Goal: Task Accomplishment & Management: Manage account settings

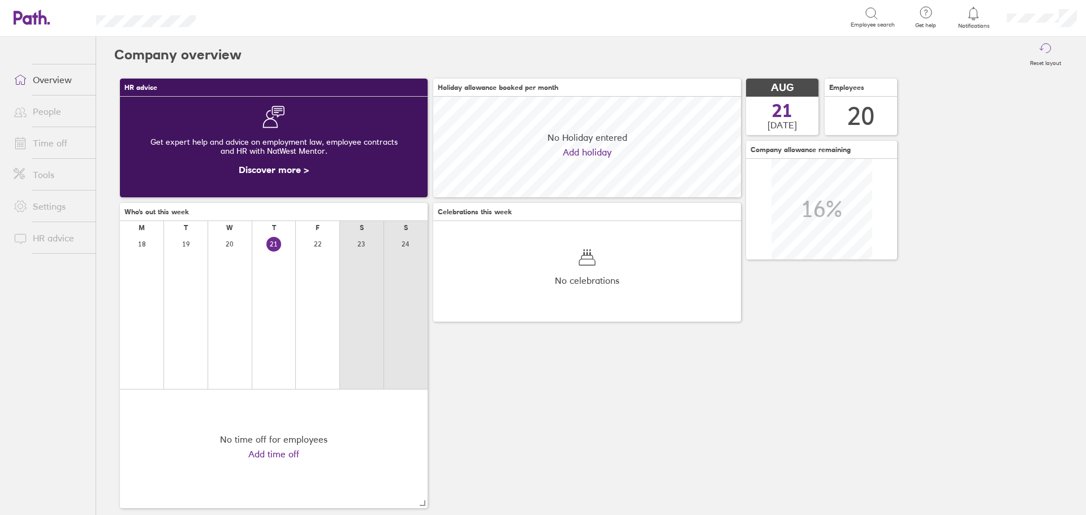
scroll to position [101, 308]
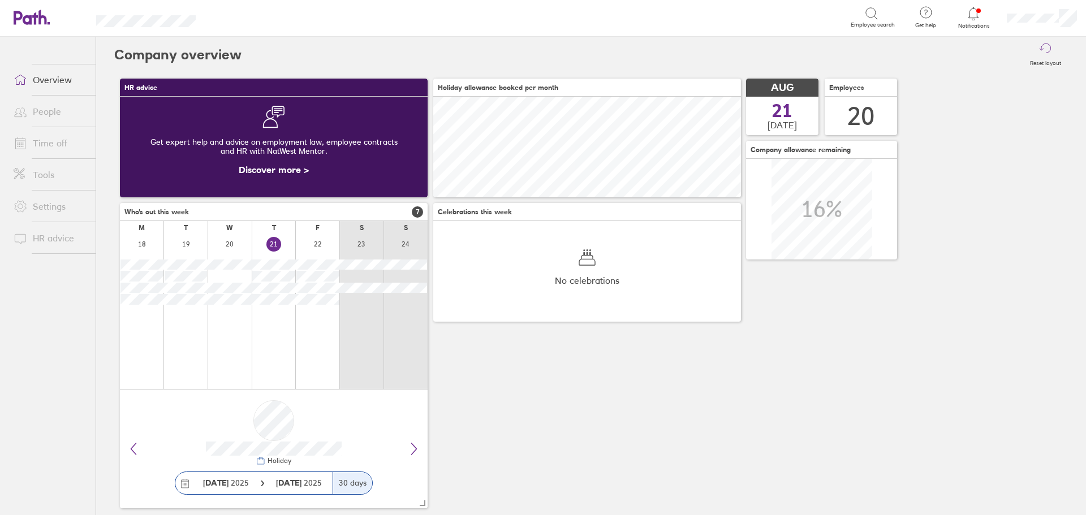
click at [974, 16] on icon at bounding box center [973, 14] width 14 height 14
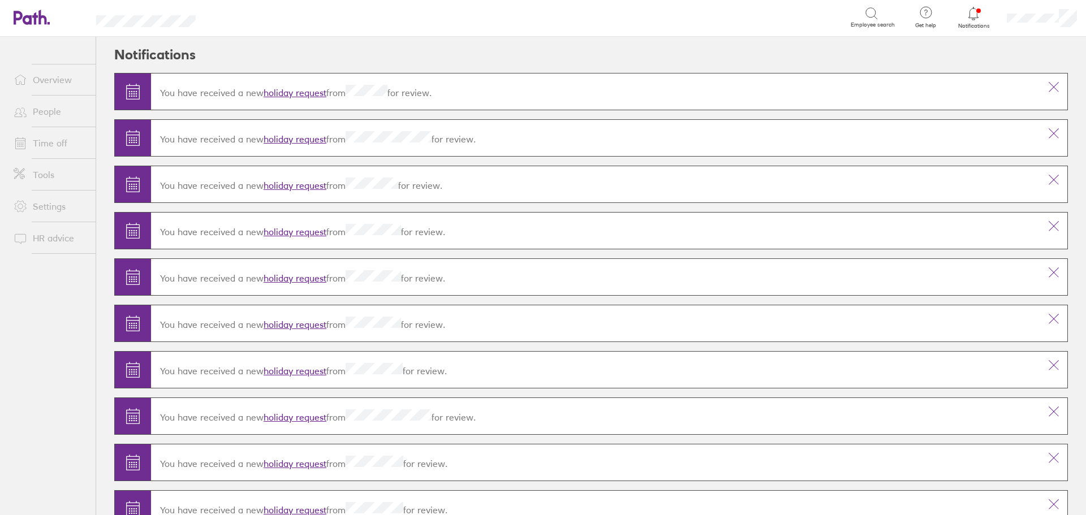
click at [309, 89] on link "holiday request" at bounding box center [295, 92] width 63 height 11
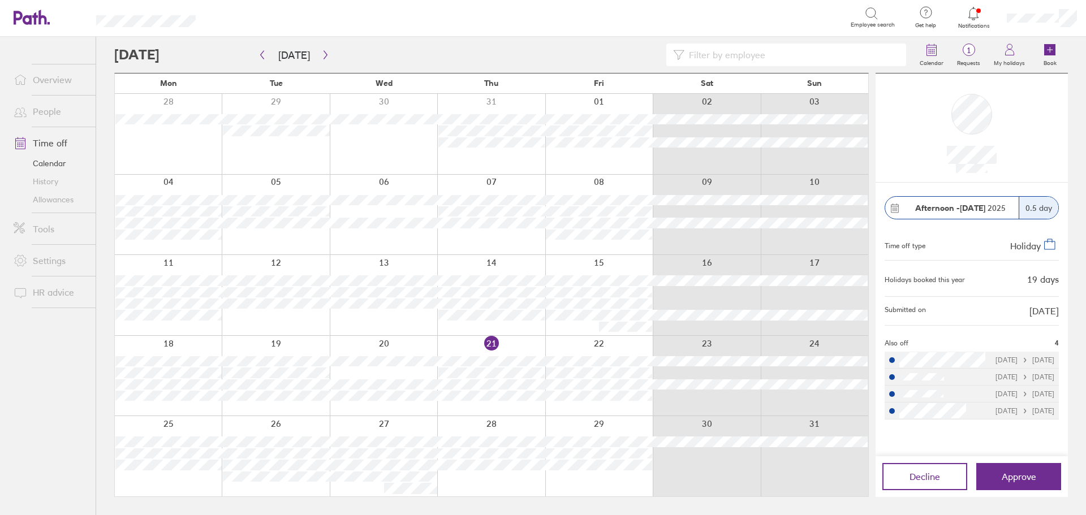
click at [1028, 478] on span "Approve" at bounding box center [1019, 477] width 34 height 10
